Goal: Obtain resource: Obtain resource

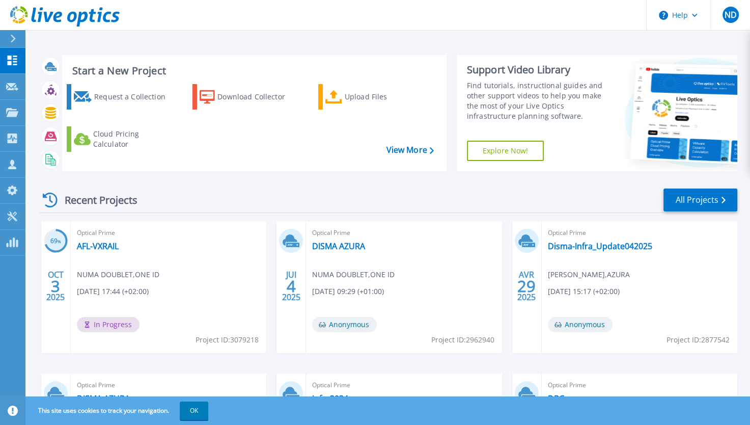
click at [196, 304] on div "Optical Prime AFL-VXRAIL NUMA DOUBLET , ONE ID 10/03/2025, 17:44 (+02:00) In Pr…" at bounding box center [169, 287] width 196 height 132
click at [101, 244] on link "AFL-VXRAIL" at bounding box center [98, 246] width 42 height 10
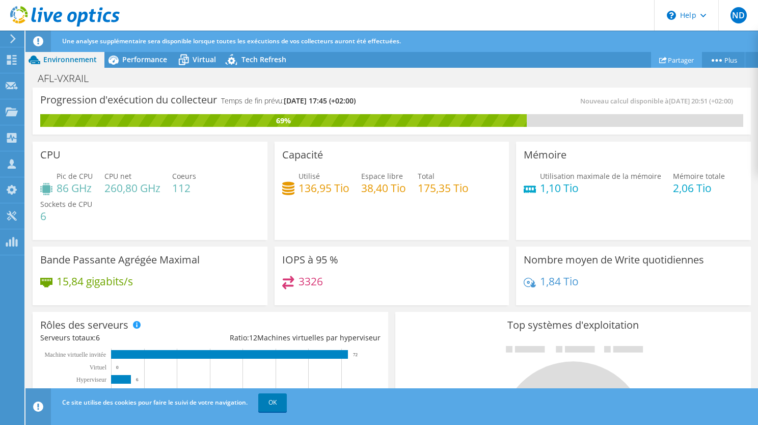
click at [676, 60] on link "Partager" at bounding box center [676, 60] width 51 height 16
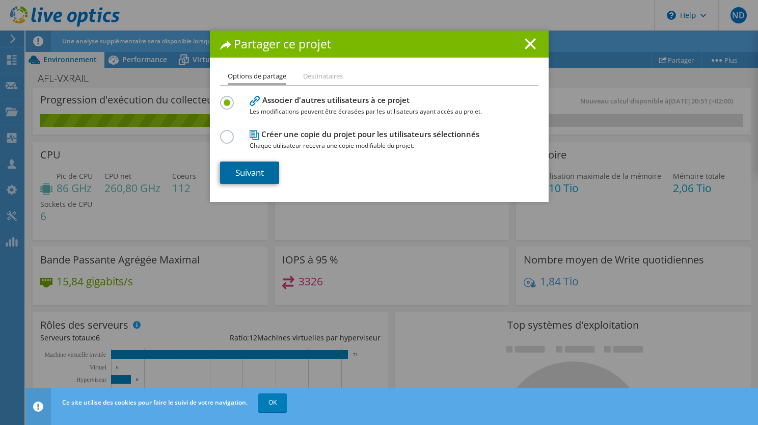
click at [262, 171] on link "Suivant" at bounding box center [249, 172] width 59 height 22
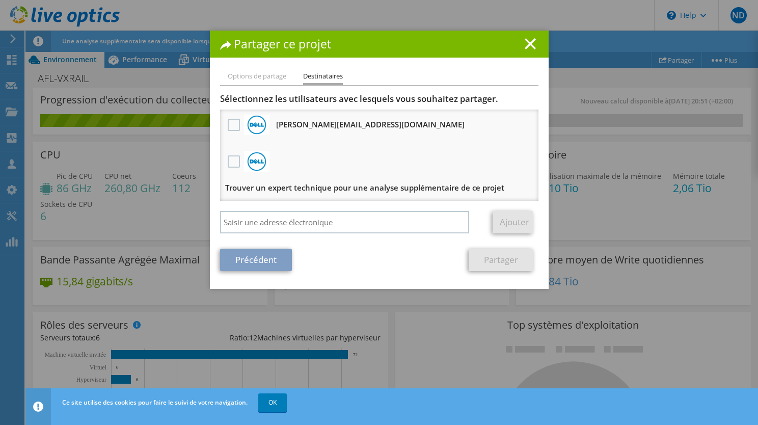
click at [267, 209] on div "Sélectionnez les utilisateurs avec lesquels vous souhaitez partager. Alexandre.…" at bounding box center [379, 165] width 318 height 145
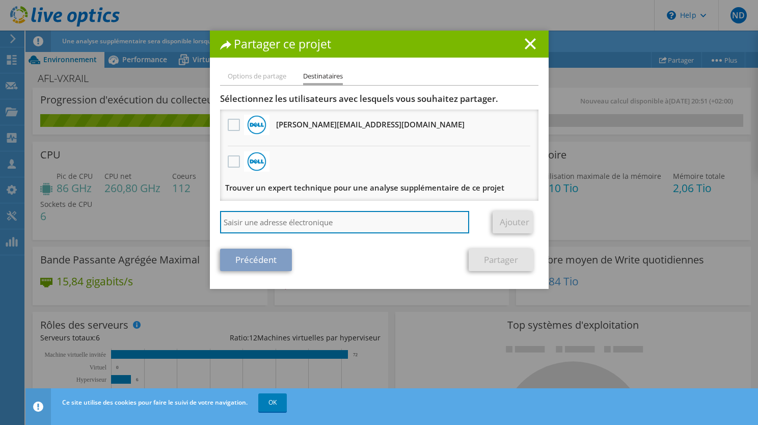
click at [241, 221] on input "search" at bounding box center [345, 222] width 250 height 22
type input "j.berthet@one-id.fr"
drag, startPoint x: 324, startPoint y: 222, endPoint x: 88, endPoint y: 223, distance: 236.8
click at [87, 222] on div "Partager ce projet Options de partage Destinataires Associer d'autres utilisate…" at bounding box center [379, 213] width 758 height 364
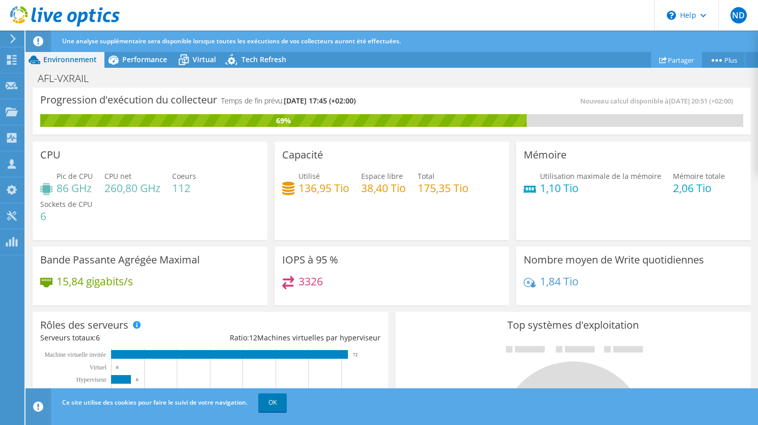
click at [670, 63] on link "Partager" at bounding box center [676, 60] width 51 height 16
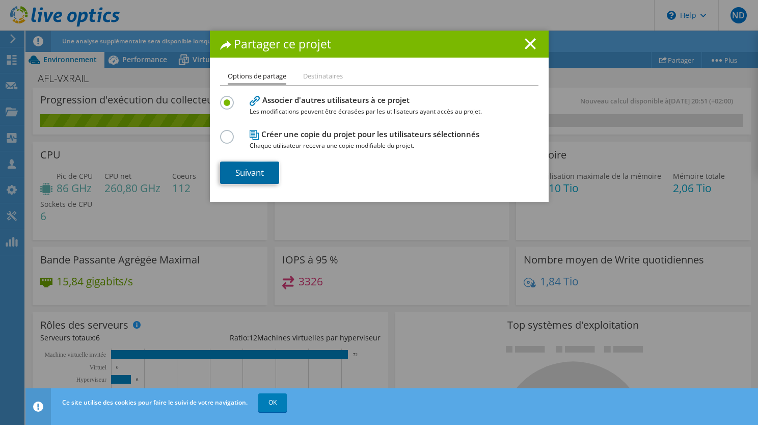
click at [241, 171] on link "Suivant" at bounding box center [249, 172] width 59 height 22
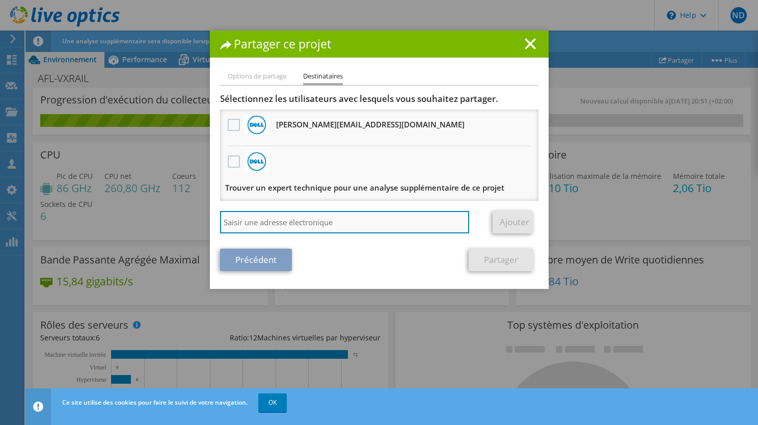
click at [271, 224] on input "search" at bounding box center [345, 222] width 250 height 22
type input "j.berthet@one-id.fr"
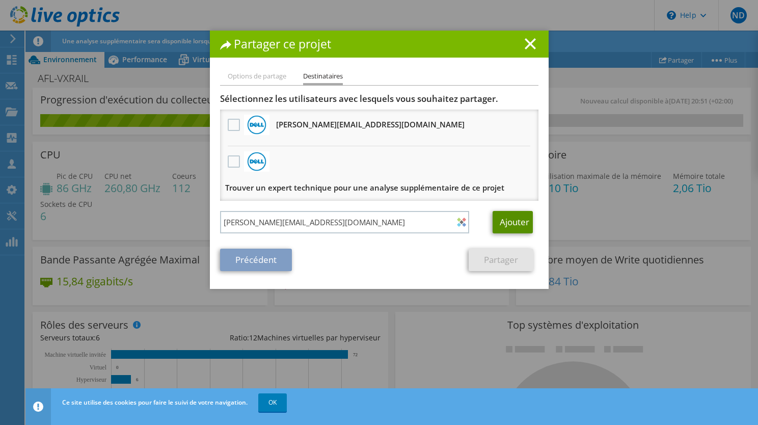
click at [505, 217] on link "Ajouter" at bounding box center [512, 222] width 40 height 22
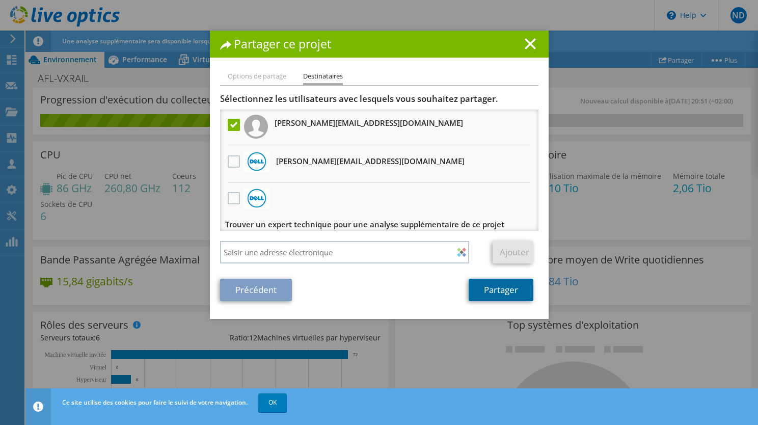
click at [482, 285] on link "Partager" at bounding box center [501, 290] width 65 height 22
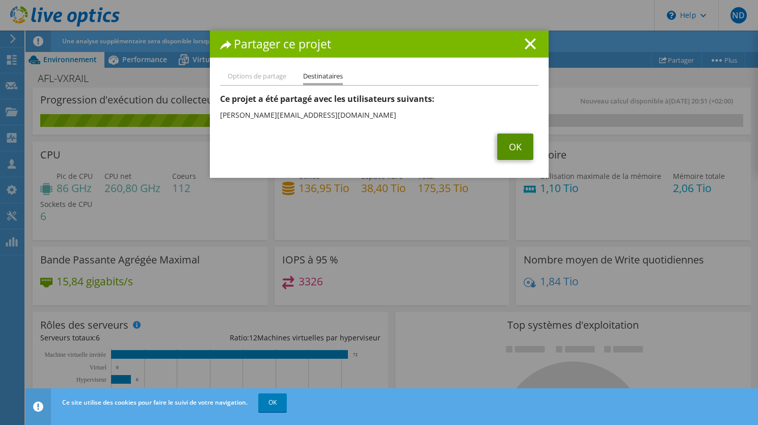
click at [498, 148] on link "OK" at bounding box center [515, 146] width 36 height 26
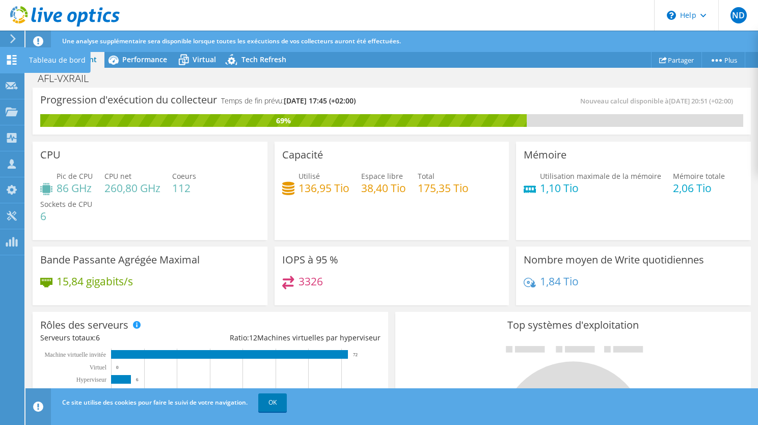
click at [14, 61] on use at bounding box center [12, 60] width 10 height 10
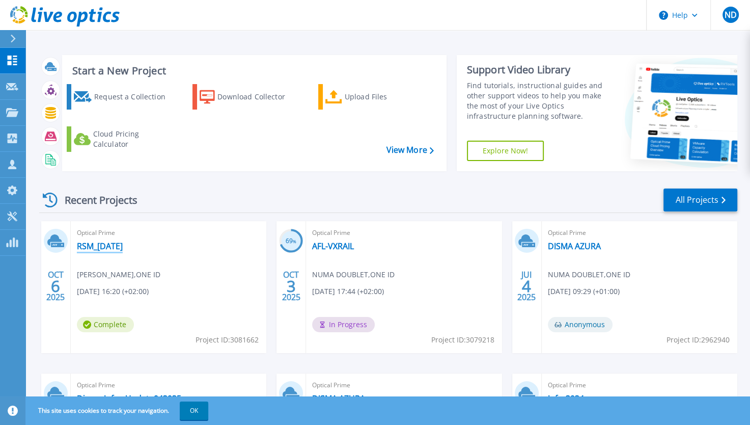
click at [113, 247] on link "RSM_[DATE]" at bounding box center [100, 246] width 46 height 10
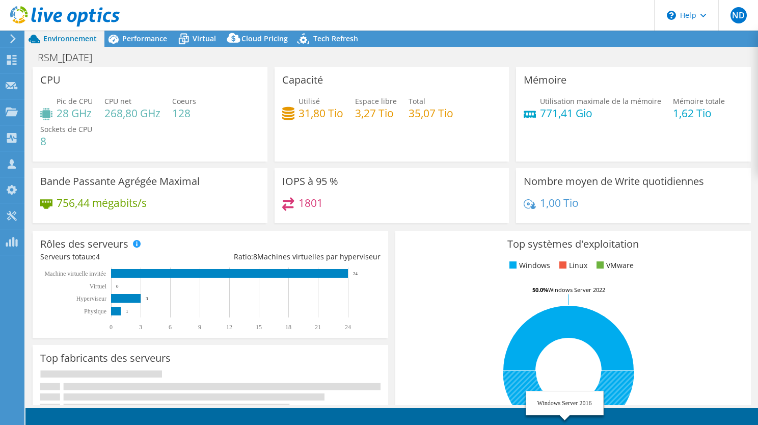
select select "USD"
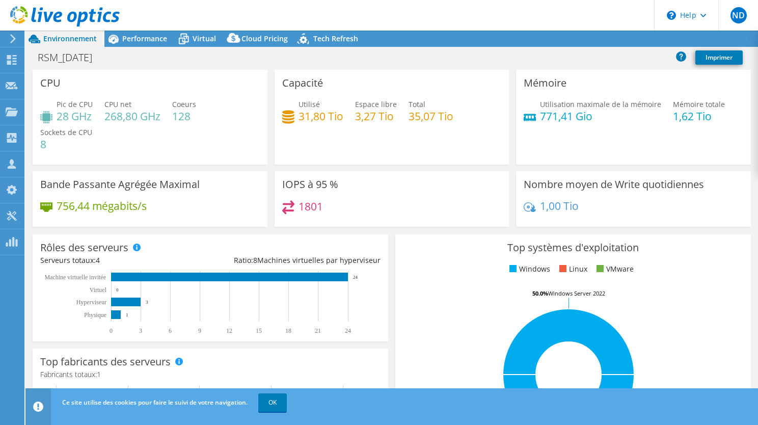
radio input "true"
radio input "false"
click at [134, 43] on span "Performance" at bounding box center [144, 39] width 45 height 10
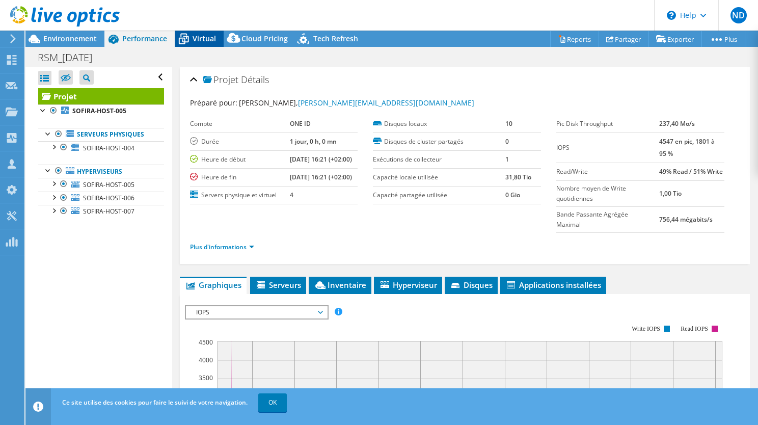
click at [201, 43] on span "Virtual" at bounding box center [203, 39] width 23 height 10
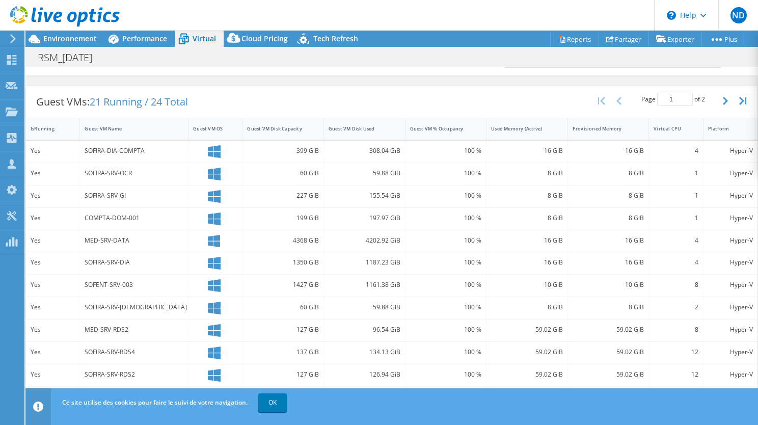
scroll to position [255, 0]
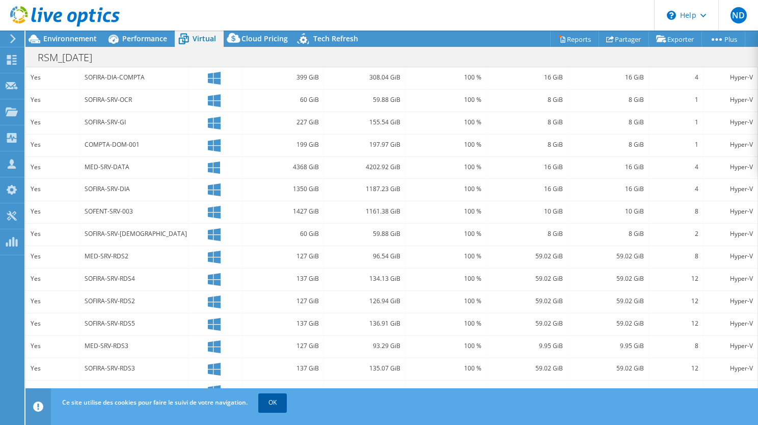
click at [266, 398] on link "OK" at bounding box center [272, 402] width 29 height 18
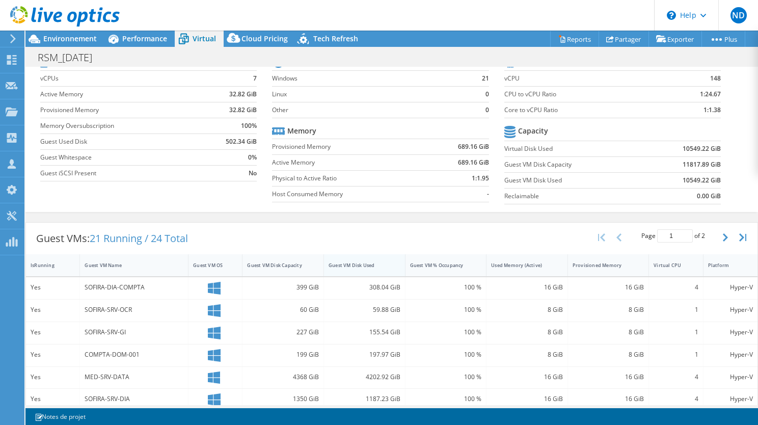
scroll to position [70, 0]
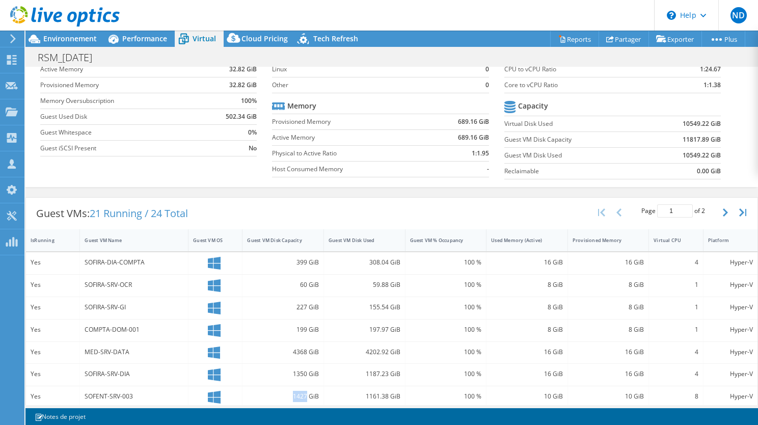
drag, startPoint x: 289, startPoint y: 394, endPoint x: 302, endPoint y: 394, distance: 13.3
click at [302, 394] on div "1427 GiB" at bounding box center [283, 396] width 72 height 11
copy div "1427"
drag, startPoint x: 363, startPoint y: 394, endPoint x: 386, endPoint y: 395, distance: 23.4
click at [386, 395] on div "1161.38 GiB" at bounding box center [364, 396] width 72 height 11
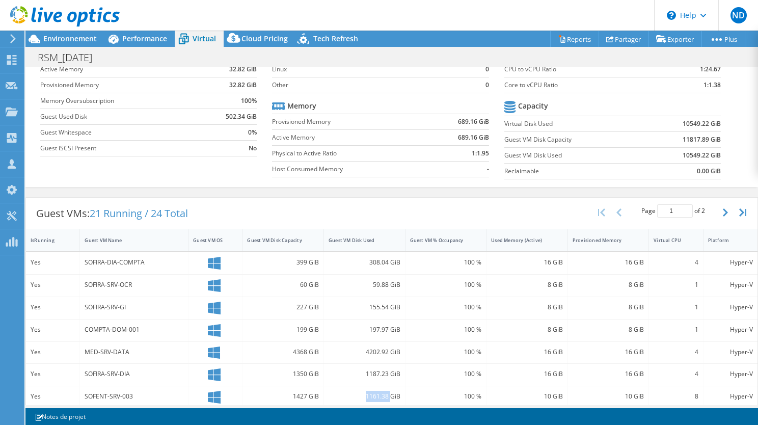
copy div "1161.38"
click at [145, 287] on div "SOFIRA-SRV-OCR" at bounding box center [134, 284] width 99 height 11
click at [141, 279] on div "SOFIRA-SRV-OCR" at bounding box center [134, 284] width 99 height 11
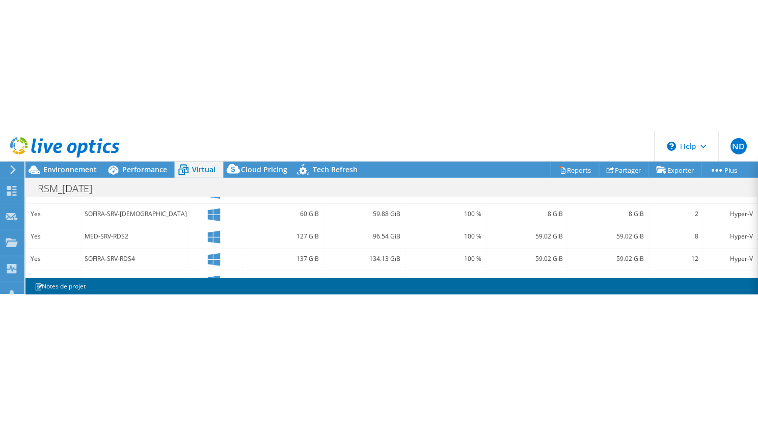
scroll to position [255, 0]
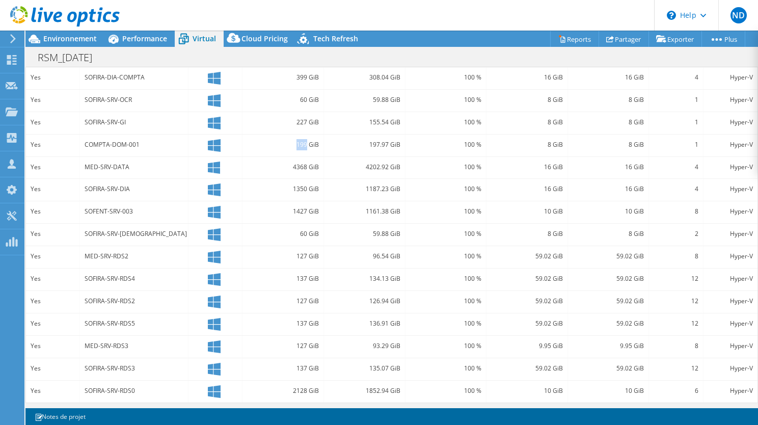
drag, startPoint x: 294, startPoint y: 141, endPoint x: 304, endPoint y: 142, distance: 9.7
click at [304, 142] on div "199 GiB" at bounding box center [283, 144] width 72 height 11
copy div "199"
drag, startPoint x: 385, startPoint y: 141, endPoint x: 365, endPoint y: 140, distance: 19.9
click at [365, 140] on div "197.97 GiB" at bounding box center [364, 144] width 72 height 11
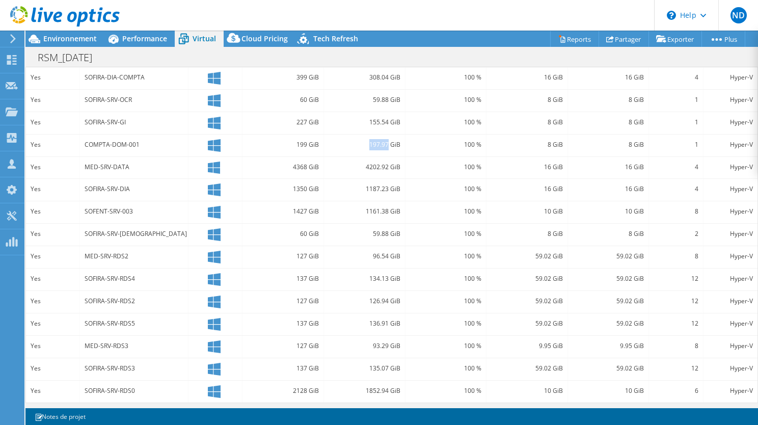
copy div "197.97"
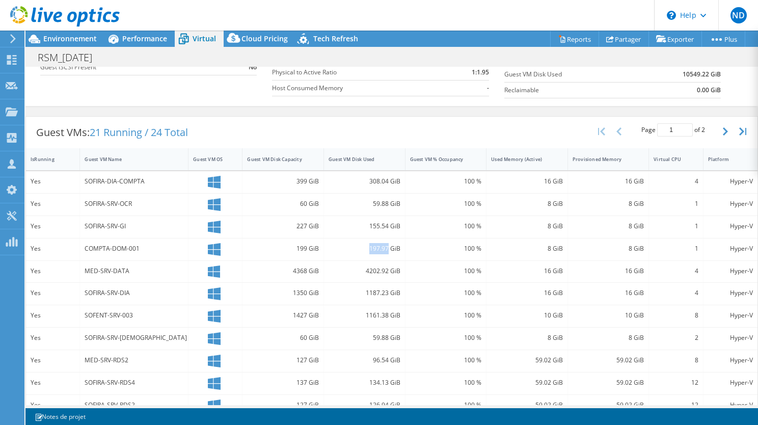
scroll to position [153, 0]
click at [298, 267] on div "4368 GiB" at bounding box center [283, 268] width 72 height 11
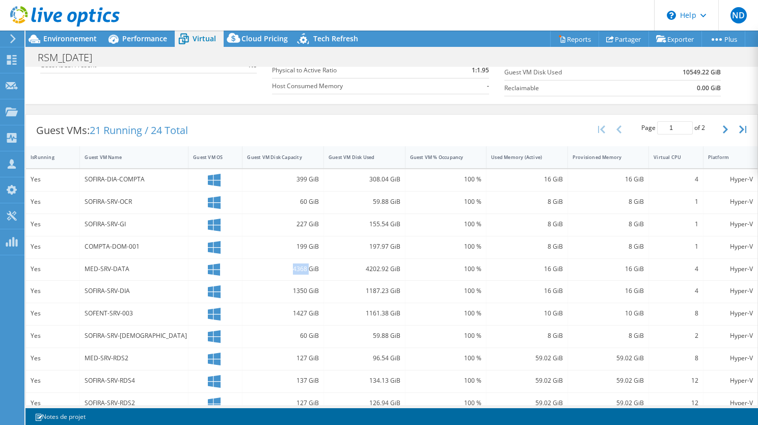
click at [298, 267] on div "4368 GiB" at bounding box center [283, 268] width 72 height 11
copy div "4368"
click at [369, 264] on div "4202.92 GiB" at bounding box center [364, 268] width 72 height 11
click at [369, 265] on div "4202.92 GiB" at bounding box center [364, 268] width 72 height 11
copy div "4202.92"
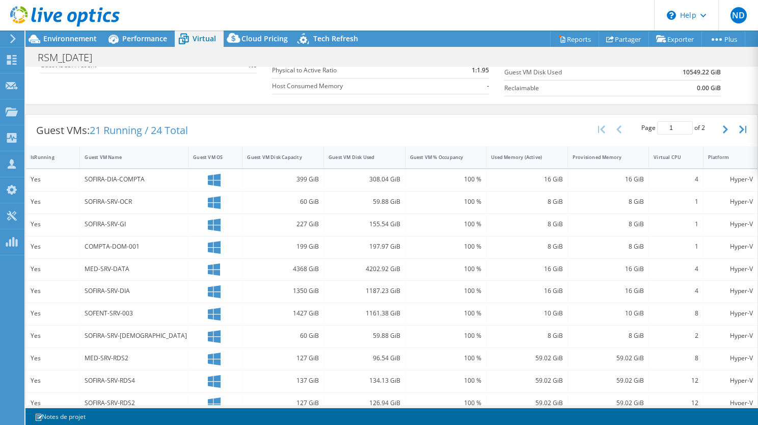
click at [294, 288] on div "1350 GiB" at bounding box center [283, 290] width 72 height 11
copy div "1350"
drag, startPoint x: 363, startPoint y: 289, endPoint x: 385, endPoint y: 292, distance: 22.6
click at [385, 292] on div "1187.23 GiB" at bounding box center [364, 290] width 72 height 11
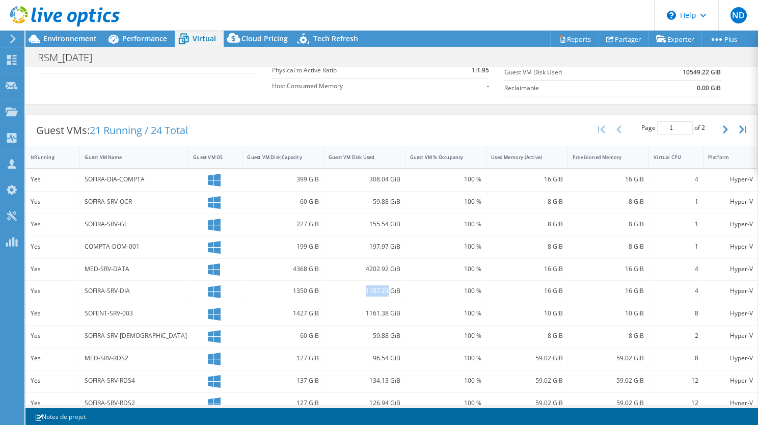
copy div "1187.23"
click at [135, 353] on div "MED-SRV-RDS2" at bounding box center [134, 357] width 99 height 11
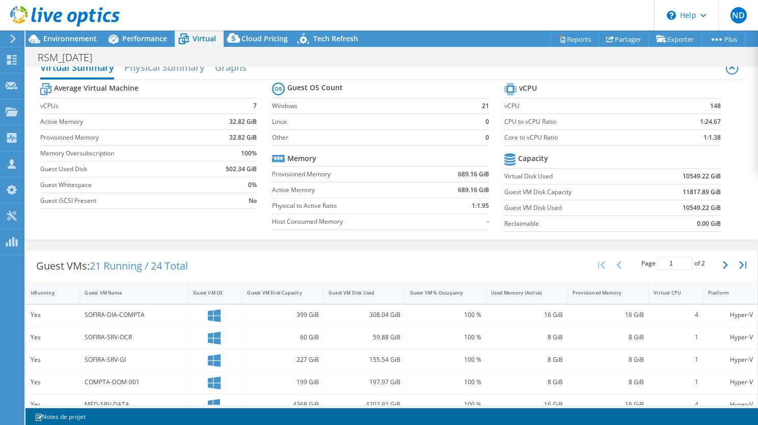
scroll to position [1, 0]
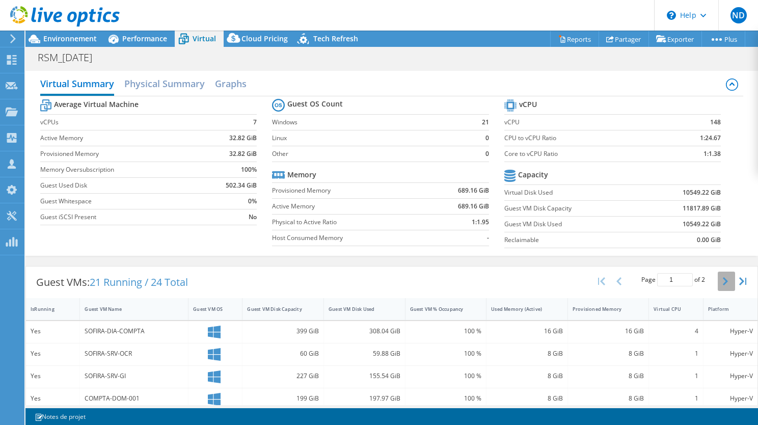
click at [723, 284] on button "button" at bounding box center [726, 280] width 17 height 19
click at [294, 331] on div "127 GiB" at bounding box center [283, 330] width 72 height 11
copy div "127"
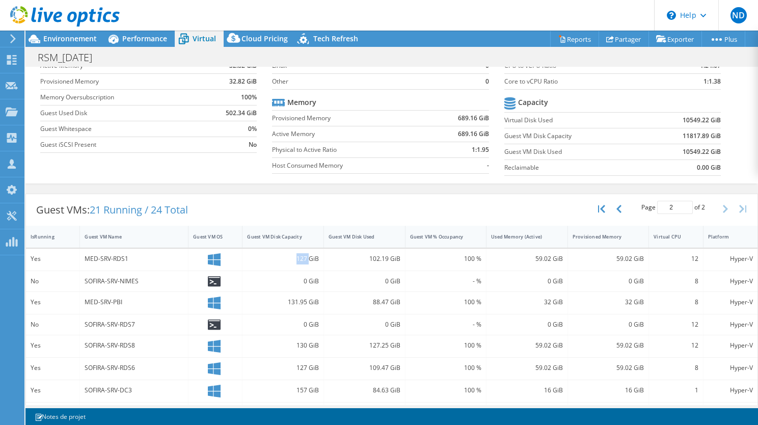
scroll to position [118, 0]
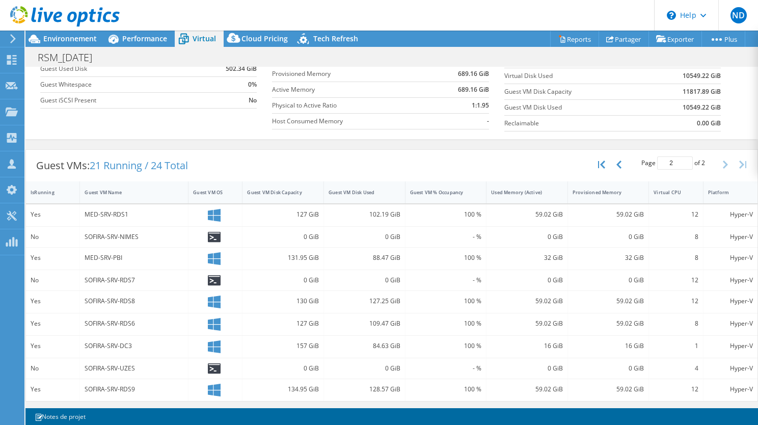
click at [300, 346] on div "157 GiB" at bounding box center [283, 345] width 72 height 11
copy div "157"
drag, startPoint x: 369, startPoint y: 344, endPoint x: 387, endPoint y: 344, distance: 18.3
click at [387, 344] on div "84.63 GiB" at bounding box center [364, 345] width 72 height 11
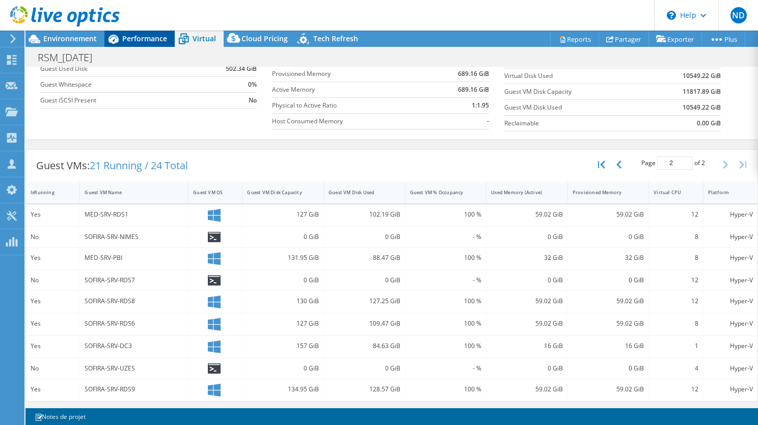
click at [158, 35] on span "Performance" at bounding box center [144, 39] width 45 height 10
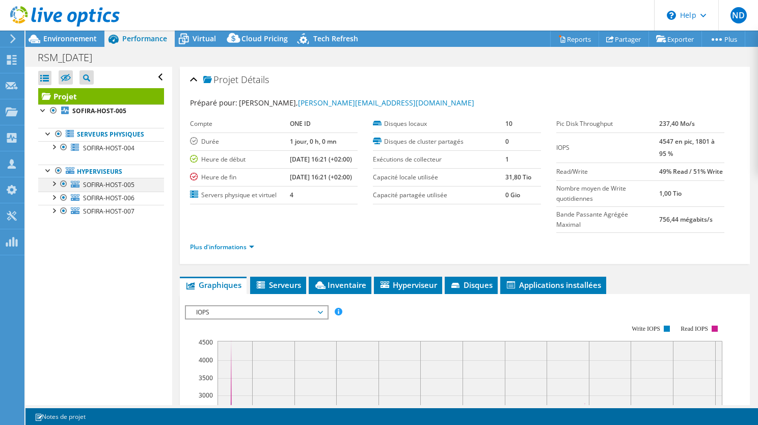
click at [51, 178] on div at bounding box center [53, 183] width 10 height 10
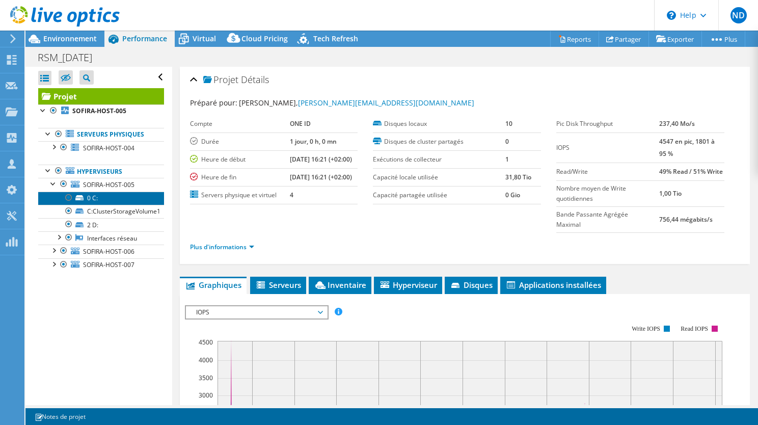
click at [75, 198] on link "0 C:" at bounding box center [101, 197] width 126 height 13
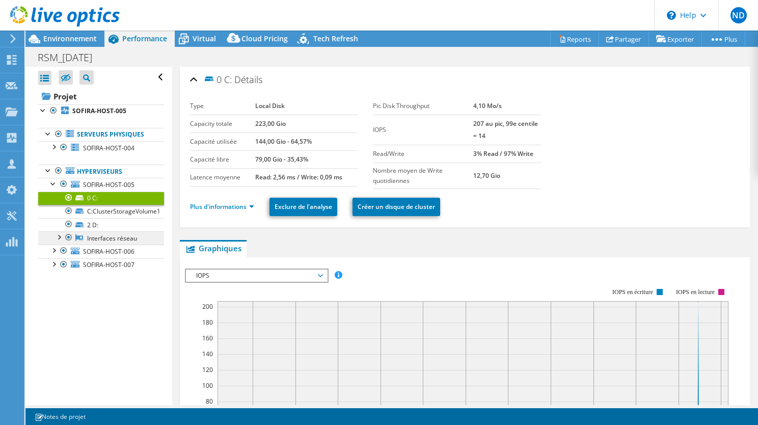
click at [96, 234] on link "Interfaces réseau" at bounding box center [101, 237] width 126 height 13
click at [89, 225] on link "2 D:" at bounding box center [101, 224] width 126 height 13
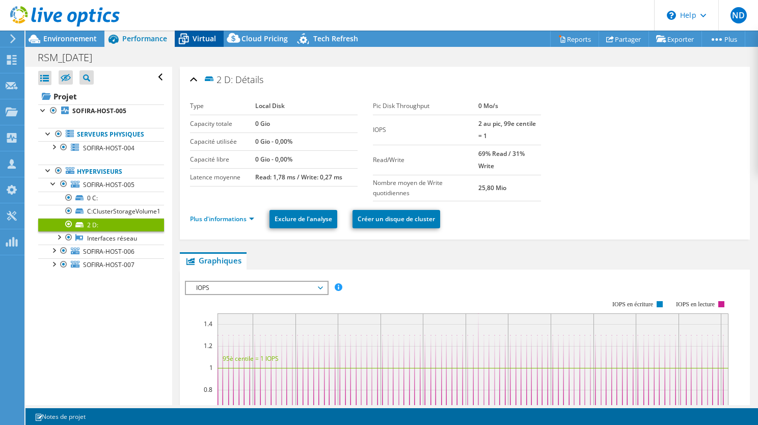
click at [203, 42] on span "Virtual" at bounding box center [203, 39] width 23 height 10
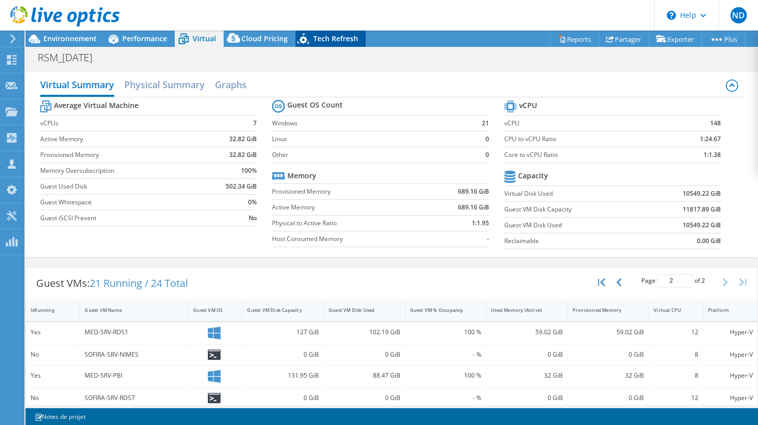
click at [338, 43] on span "Tech Refresh" at bounding box center [335, 39] width 45 height 10
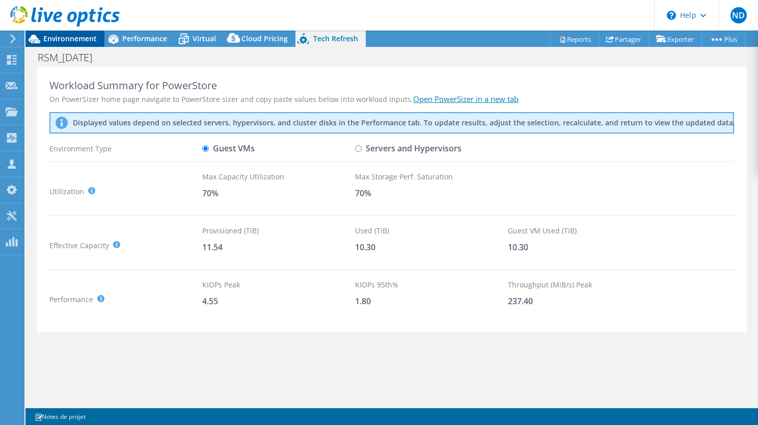
click at [59, 41] on span "Environnement" at bounding box center [69, 39] width 53 height 10
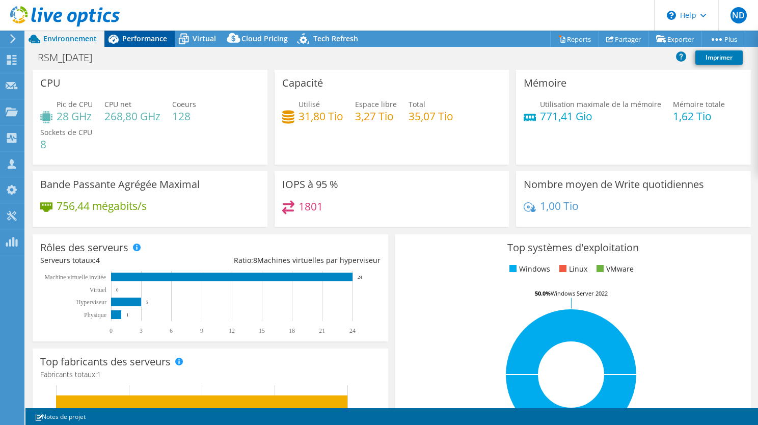
click at [148, 42] on span "Performance" at bounding box center [144, 39] width 45 height 10
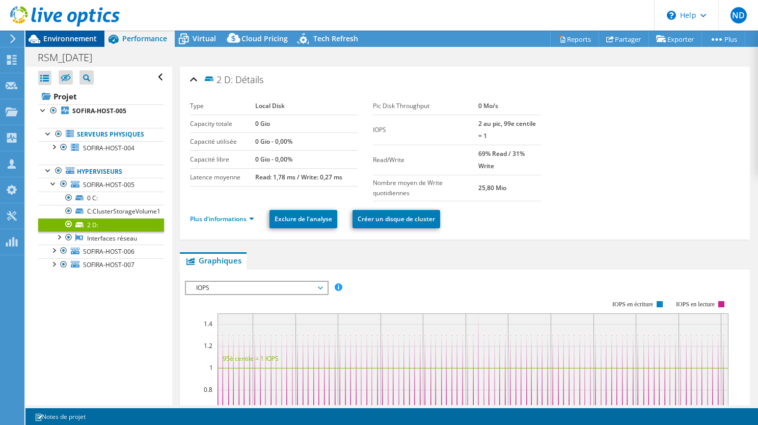
click at [73, 35] on span "Environnement" at bounding box center [69, 39] width 53 height 10
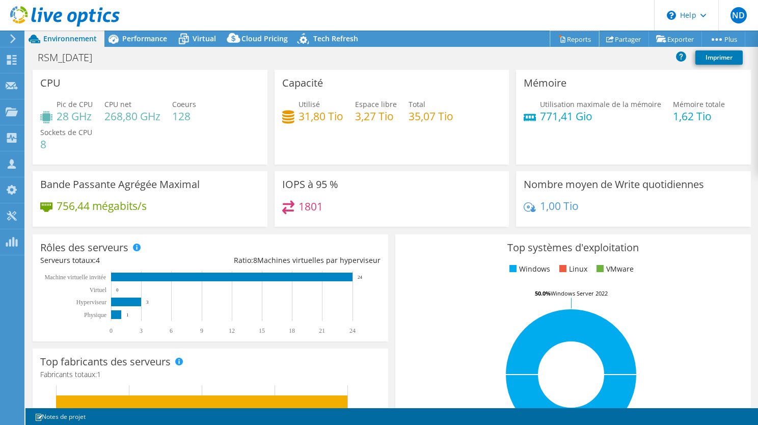
click at [567, 40] on link "Reports" at bounding box center [574, 39] width 49 height 16
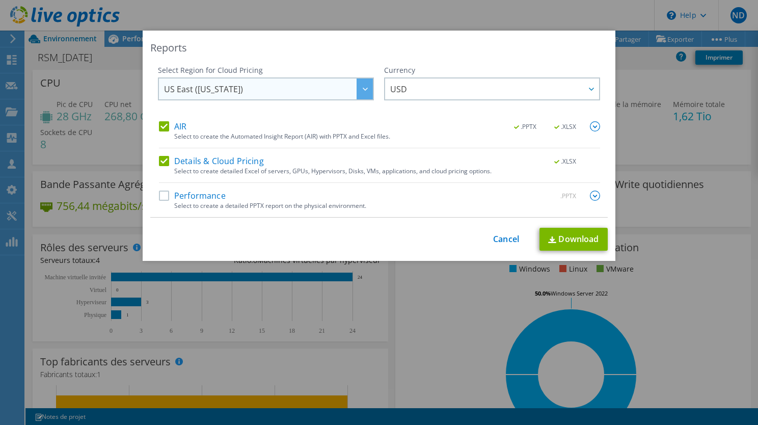
click at [365, 92] on div at bounding box center [364, 88] width 16 height 21
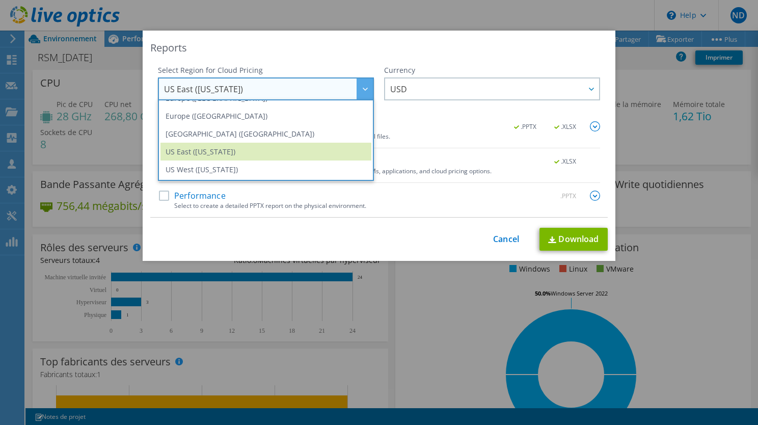
scroll to position [134, 0]
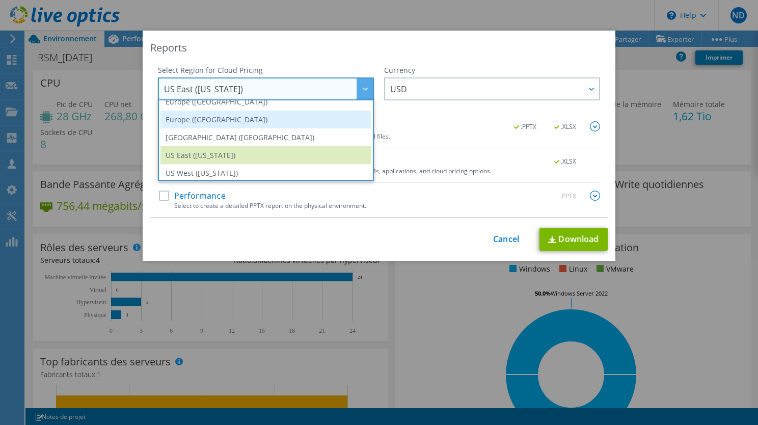
click at [225, 118] on li "Europe (London)" at bounding box center [265, 120] width 211 height 18
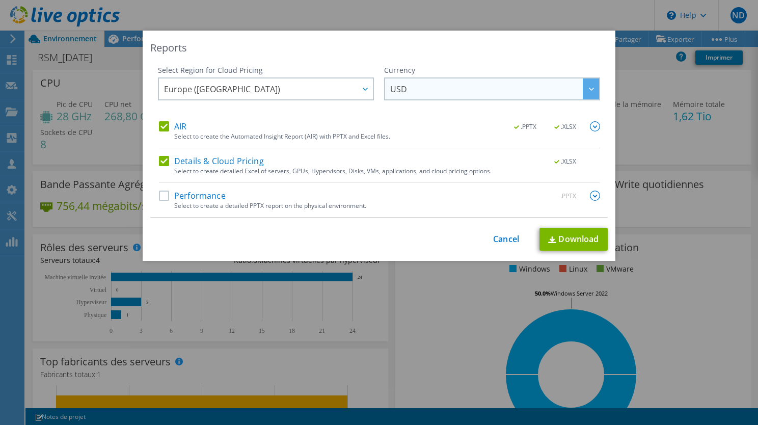
click at [427, 95] on span "USD" at bounding box center [494, 88] width 209 height 21
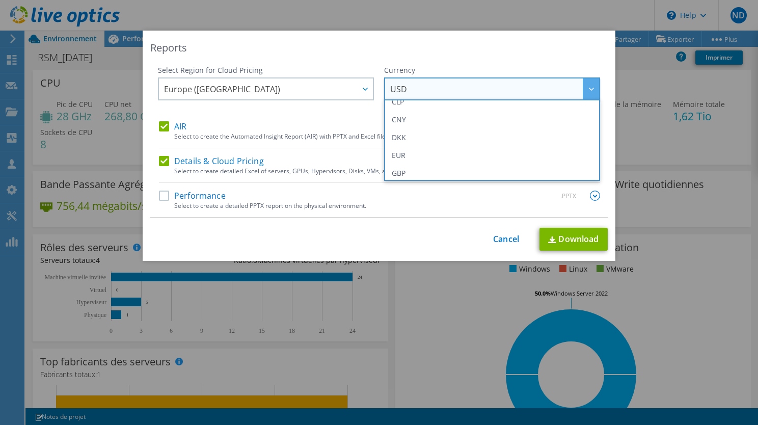
scroll to position [103, 0]
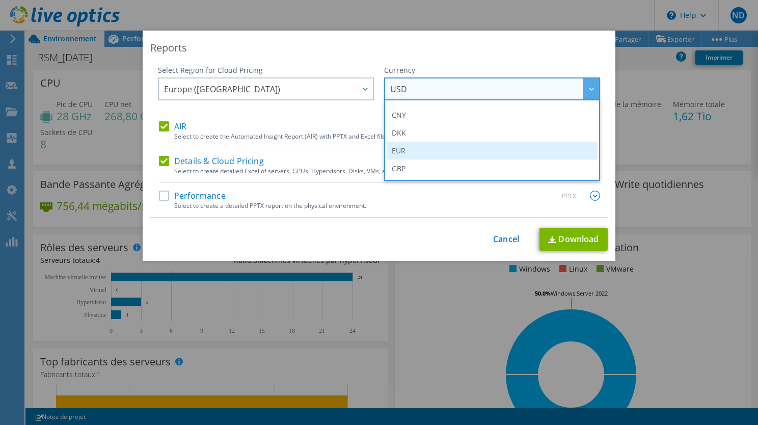
click at [465, 149] on li "EUR" at bounding box center [492, 151] width 211 height 18
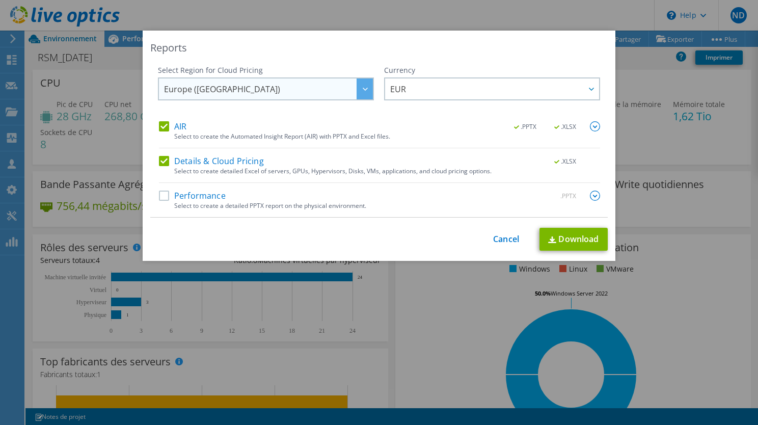
click at [362, 91] on div at bounding box center [364, 88] width 16 height 21
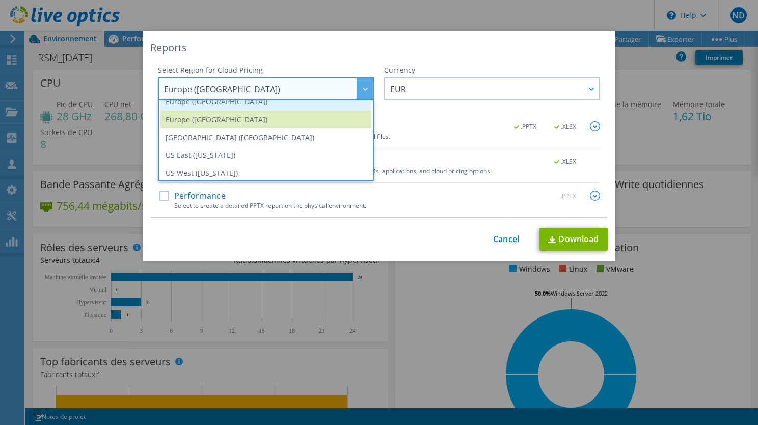
click at [311, 104] on li "Europe (Frankfurt)" at bounding box center [265, 102] width 211 height 18
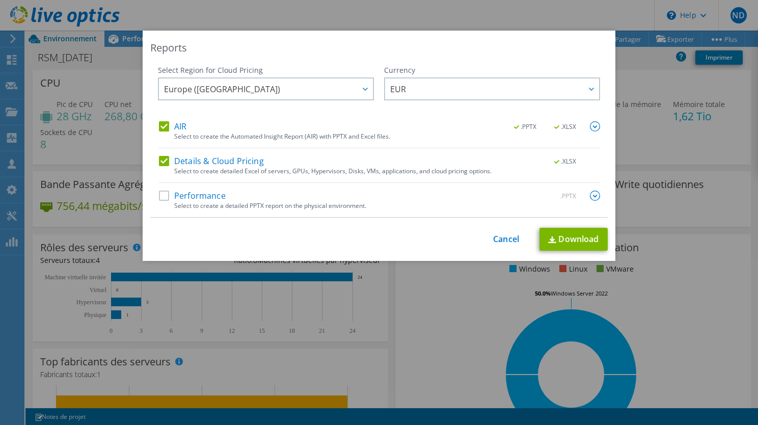
click at [159, 195] on label "Performance" at bounding box center [192, 195] width 67 height 10
click at [0, 0] on input "Performance" at bounding box center [0, 0] width 0 height 0
click at [577, 239] on link "Download" at bounding box center [573, 239] width 68 height 23
click at [507, 44] on div "Reports" at bounding box center [378, 48] width 457 height 14
click at [656, 278] on div "Reports Select Region for Cloud Pricing Asia Pacific (Hong Kong) Asia Pacific (…" at bounding box center [379, 213] width 758 height 364
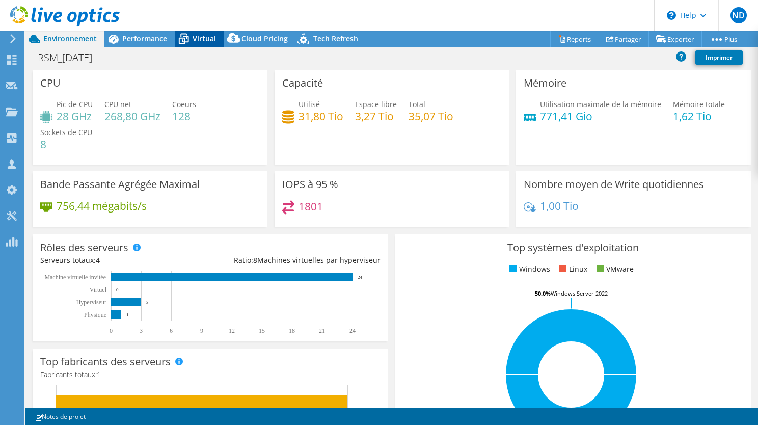
click at [203, 37] on span "Virtual" at bounding box center [203, 39] width 23 height 10
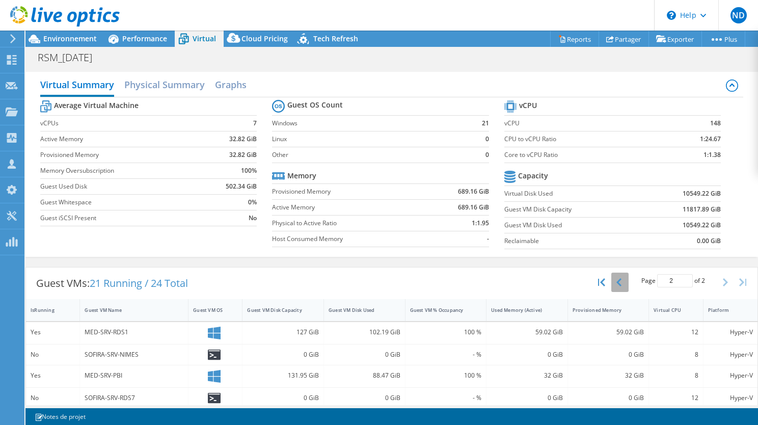
click at [611, 281] on button "button" at bounding box center [619, 281] width 17 height 19
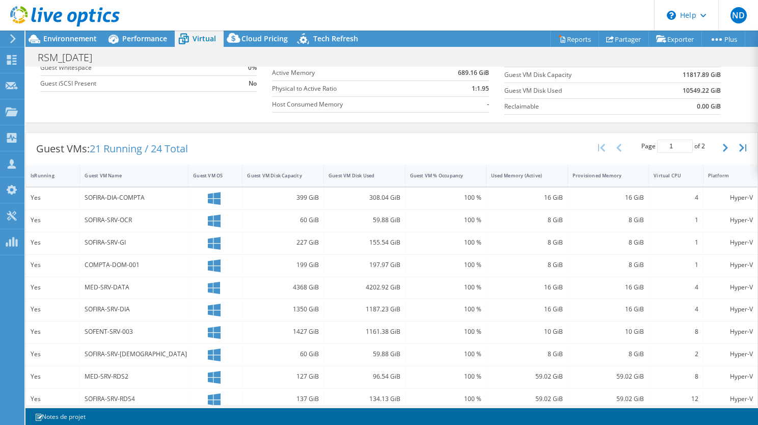
scroll to position [157, 0]
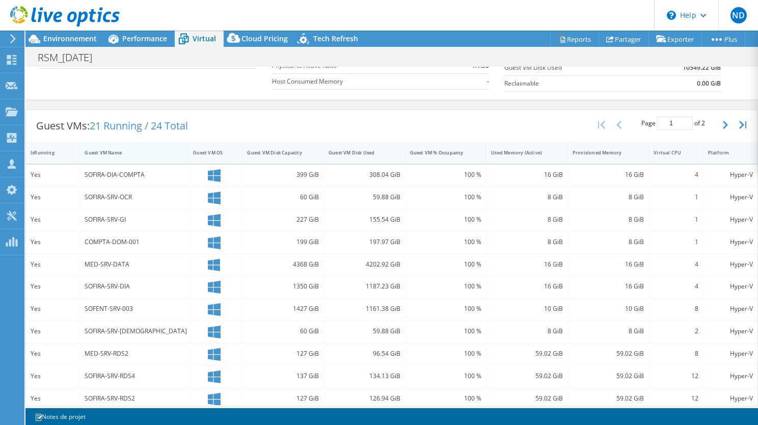
click at [140, 151] on div "Guest VM Name" at bounding box center [128, 152] width 87 height 7
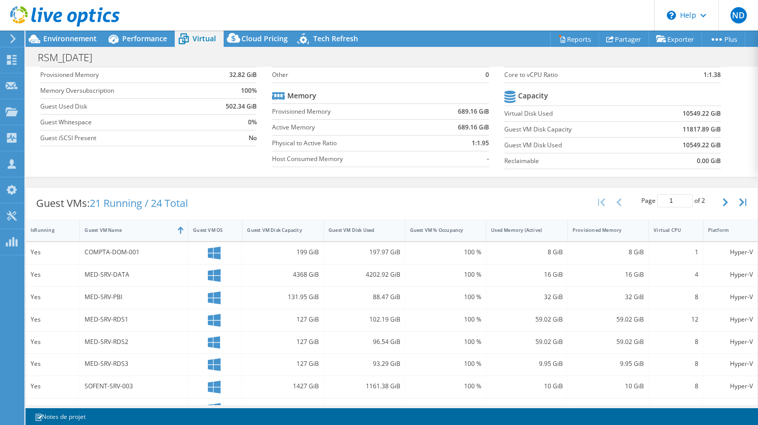
scroll to position [94, 0]
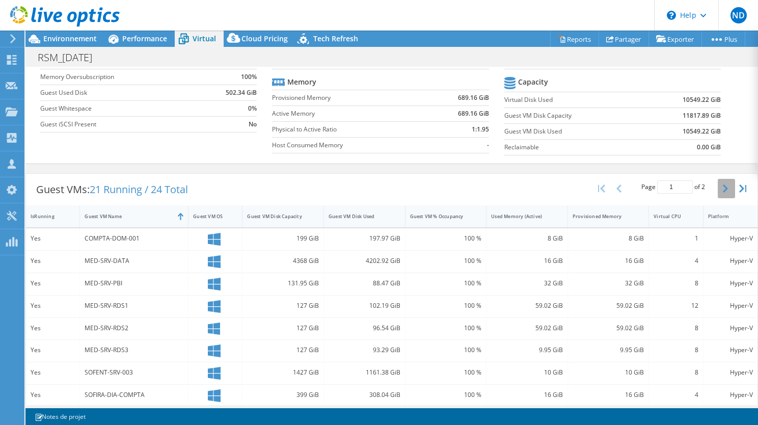
click at [723, 186] on icon "button" at bounding box center [725, 188] width 5 height 8
click at [301, 324] on div "127 GiB" at bounding box center [283, 327] width 72 height 11
click at [301, 325] on div "127 GiB" at bounding box center [283, 327] width 72 height 11
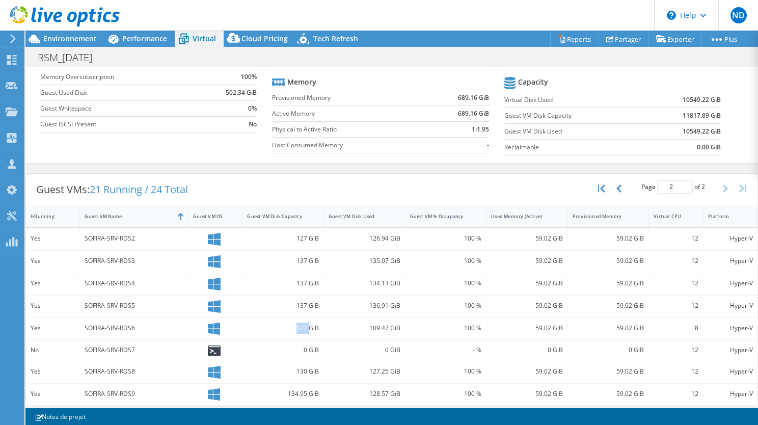
click at [301, 325] on div "127 GiB" at bounding box center [283, 327] width 72 height 11
click at [296, 368] on div "130 GiB" at bounding box center [283, 371] width 72 height 11
click at [296, 369] on div "130 GiB" at bounding box center [283, 371] width 72 height 11
click at [289, 393] on div "134.95 GiB" at bounding box center [283, 393] width 72 height 11
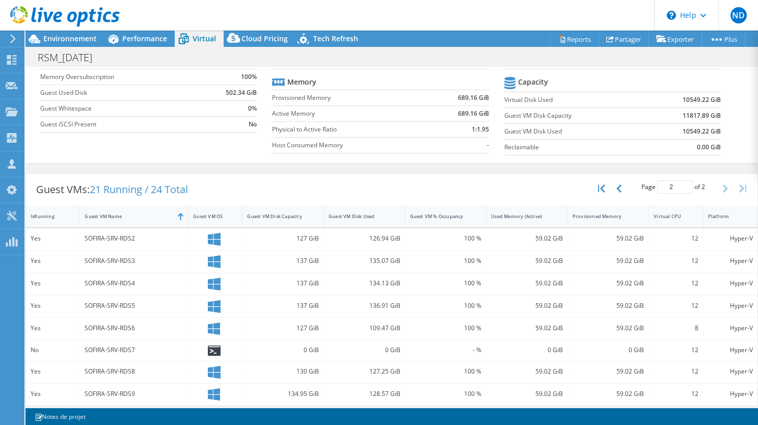
click at [376, 390] on div "128.57 GiB" at bounding box center [364, 393] width 72 height 11
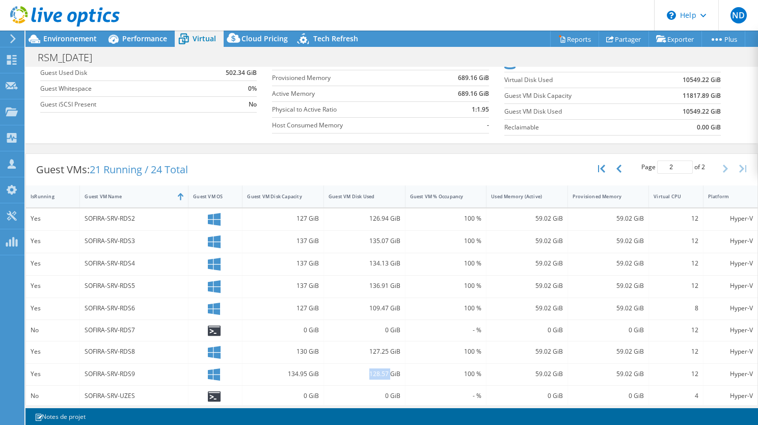
scroll to position [119, 0]
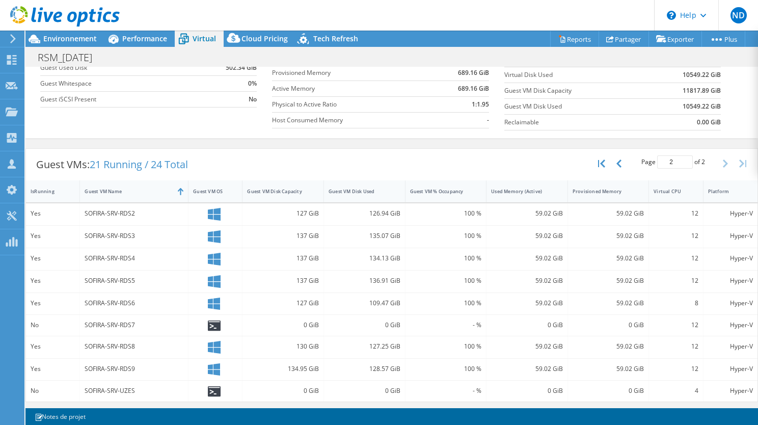
click at [302, 214] on div "127 GiB" at bounding box center [283, 213] width 72 height 11
click at [302, 212] on div "127 GiB" at bounding box center [283, 213] width 72 height 11
click at [373, 213] on div "126.94 GiB" at bounding box center [364, 213] width 72 height 11
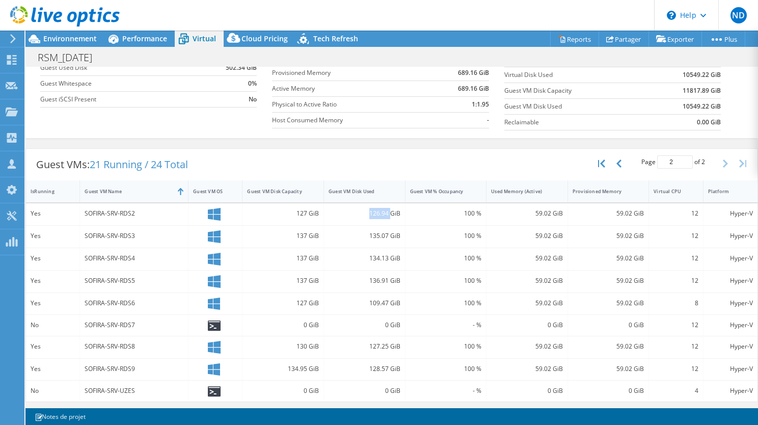
click at [373, 213] on div "126.94 GiB" at bounding box center [364, 213] width 72 height 11
click at [301, 230] on div "137 GiB" at bounding box center [283, 235] width 72 height 11
click at [369, 234] on div "135.07 GiB" at bounding box center [364, 235] width 72 height 11
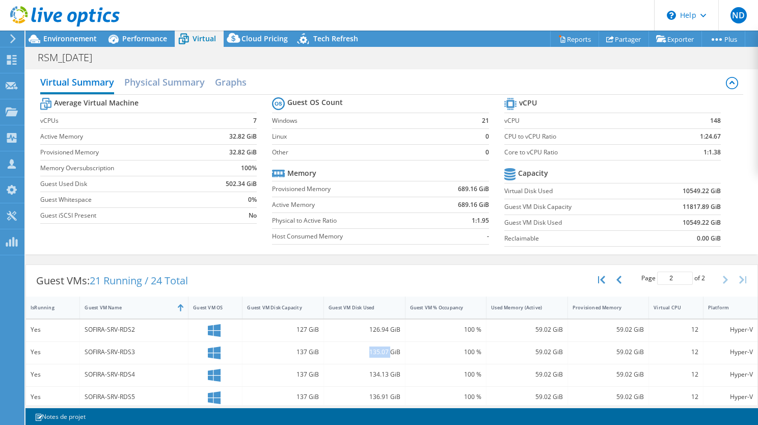
scroll to position [0, 0]
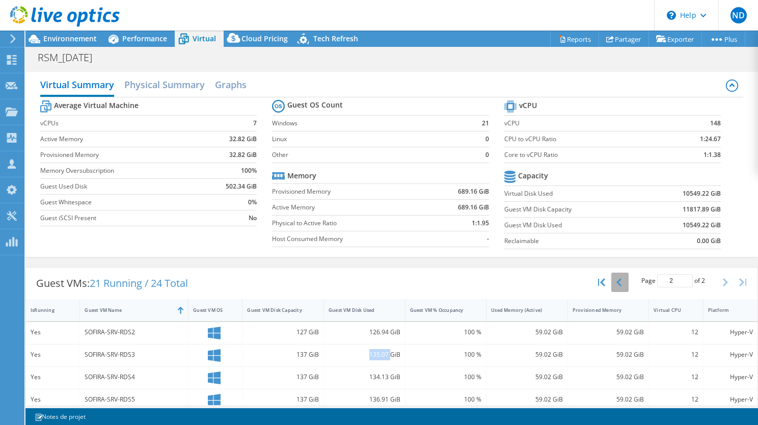
click at [618, 282] on button "button" at bounding box center [619, 281] width 17 height 19
type input "1"
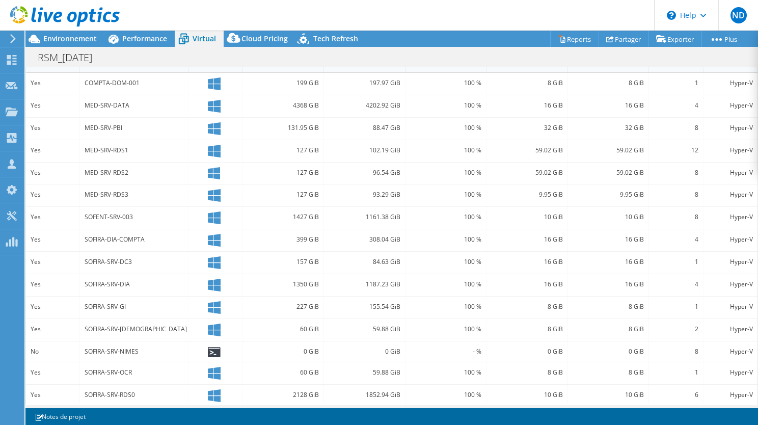
scroll to position [254, 0]
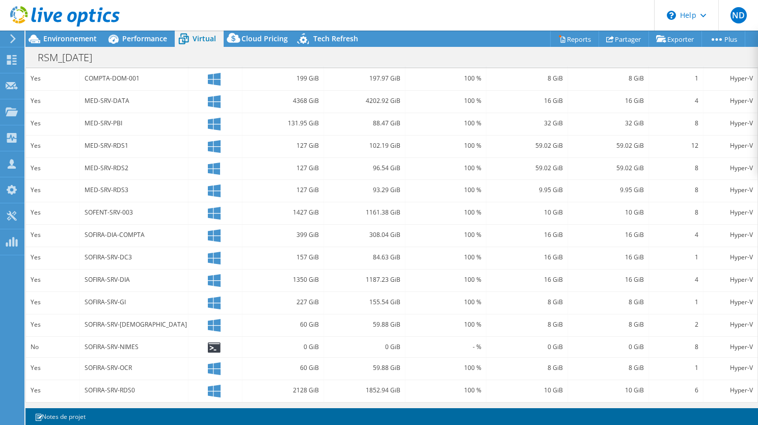
click at [294, 386] on div "2128 GiB" at bounding box center [283, 389] width 72 height 11
drag, startPoint x: 363, startPoint y: 387, endPoint x: 383, endPoint y: 387, distance: 20.9
click at [383, 387] on div "1852.94 GiB" at bounding box center [364, 389] width 72 height 11
click at [474, 344] on div "- %" at bounding box center [446, 346] width 72 height 11
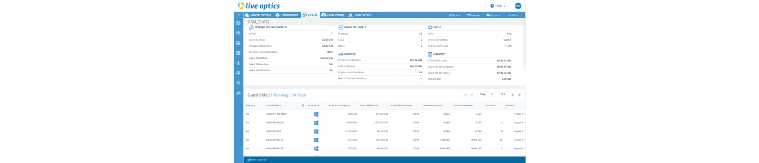
scroll to position [0, 0]
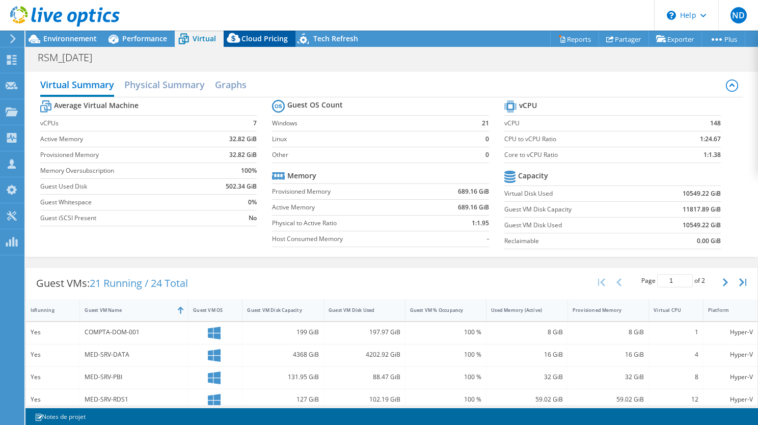
click at [258, 46] on div "Cloud Pricing" at bounding box center [260, 39] width 72 height 16
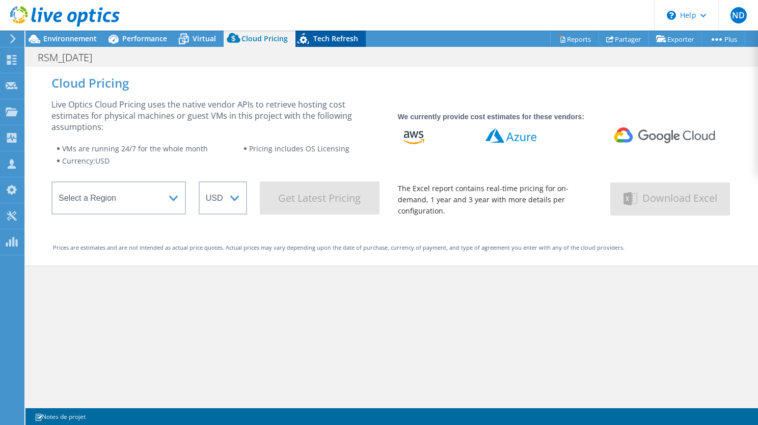
click at [335, 46] on div "Tech Refresh" at bounding box center [330, 39] width 70 height 16
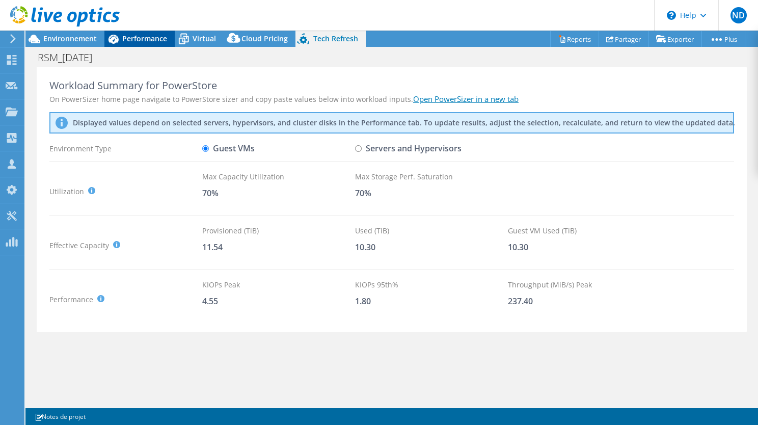
click at [136, 41] on span "Performance" at bounding box center [144, 39] width 45 height 10
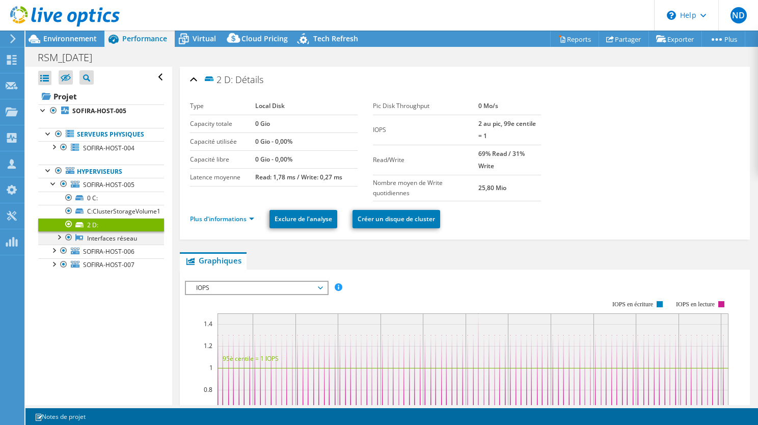
click at [59, 236] on div at bounding box center [58, 236] width 10 height 10
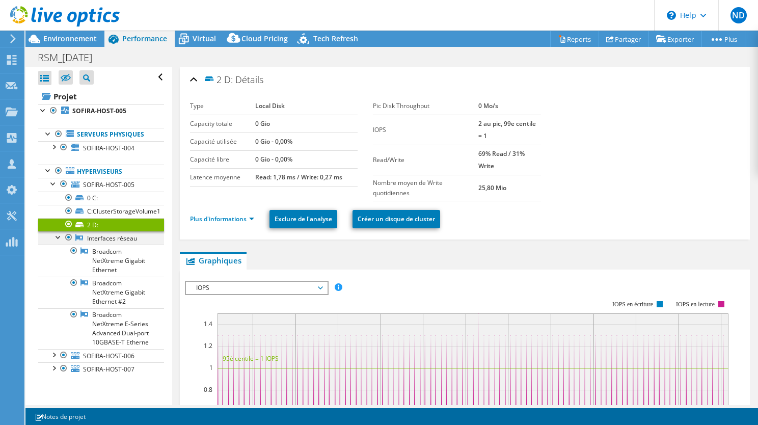
click at [59, 236] on div at bounding box center [58, 236] width 10 height 10
